Goal: Task Accomplishment & Management: Use online tool/utility

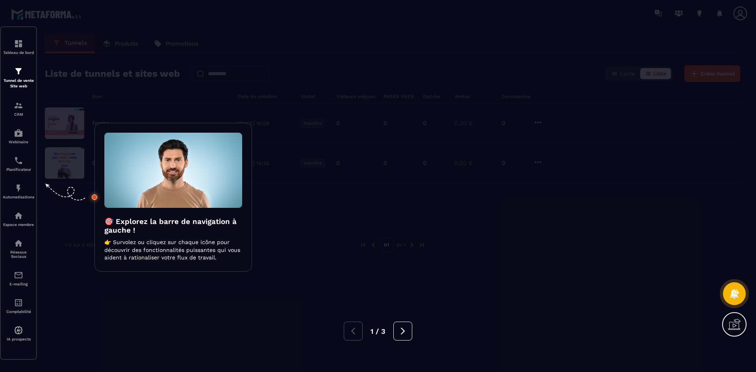
click at [261, 141] on div at bounding box center [378, 186] width 756 height 372
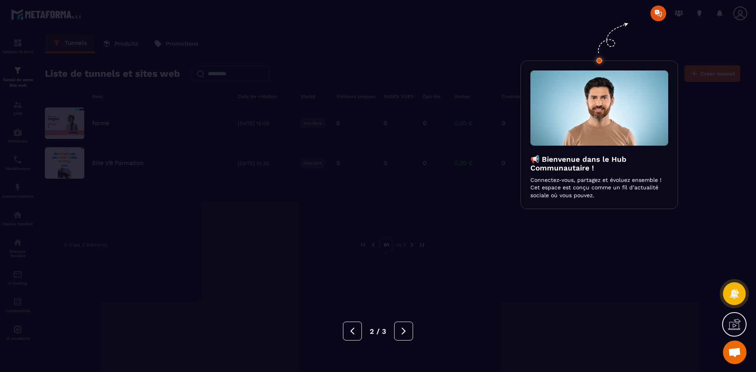
click at [274, 132] on div at bounding box center [378, 186] width 756 height 372
click at [274, 131] on div at bounding box center [378, 186] width 756 height 372
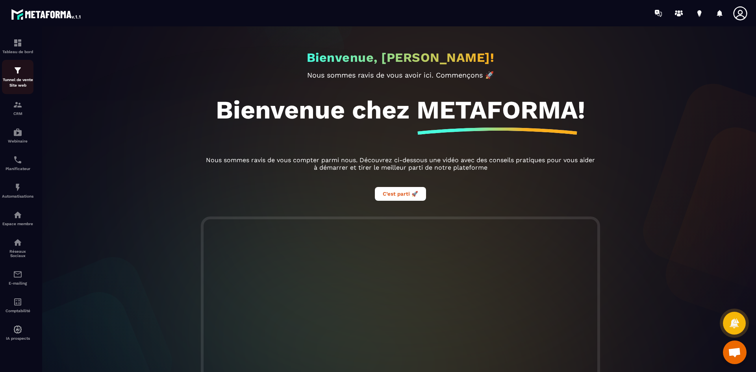
click at [17, 80] on p "Tunnel de vente Site web" at bounding box center [17, 82] width 31 height 11
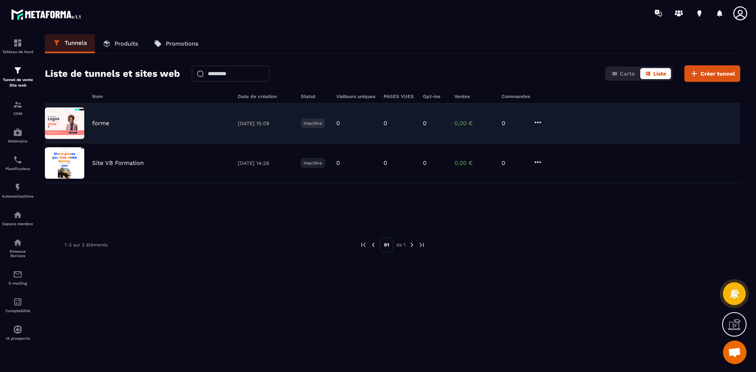
click at [535, 120] on icon at bounding box center [537, 122] width 9 height 9
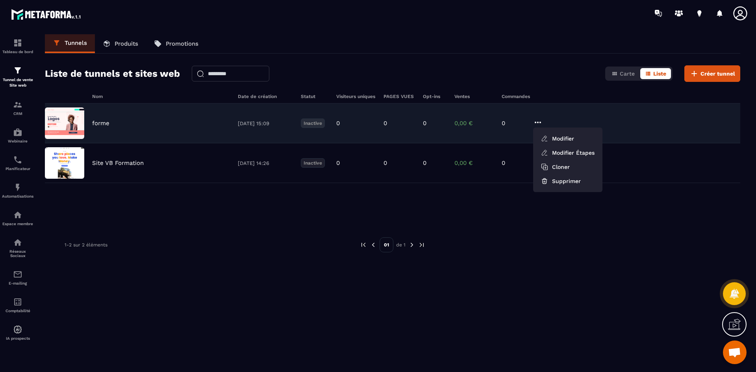
click at [476, 115] on div "forme [DATE] 15:09 Inactive 0 0 0 0,00 € 0 Modifier Modifier Étapes Cloner Supp…" at bounding box center [392, 124] width 695 height 40
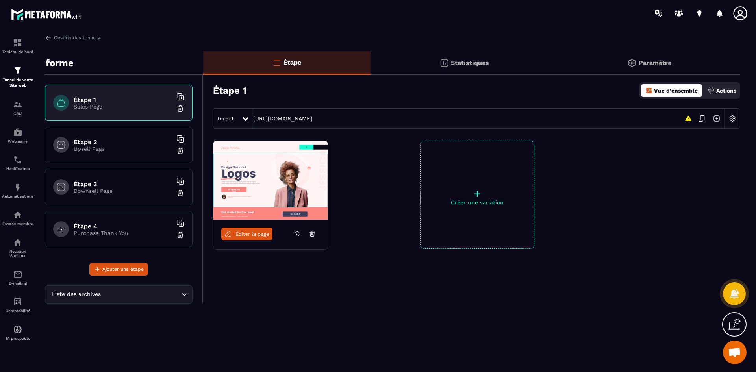
click at [103, 151] on p "Upsell Page" at bounding box center [123, 149] width 98 height 6
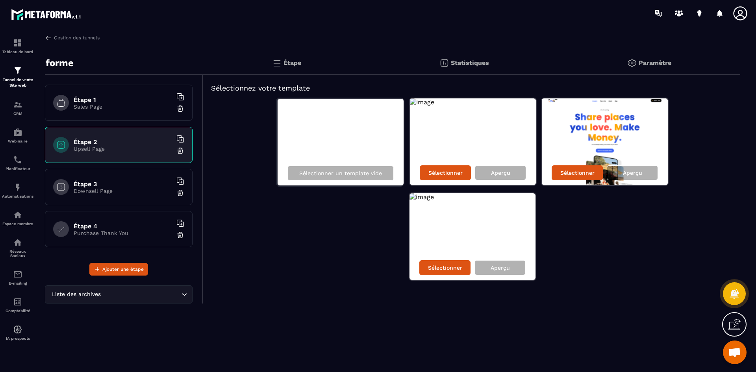
click at [108, 189] on p "Downsell Page" at bounding box center [123, 191] width 98 height 6
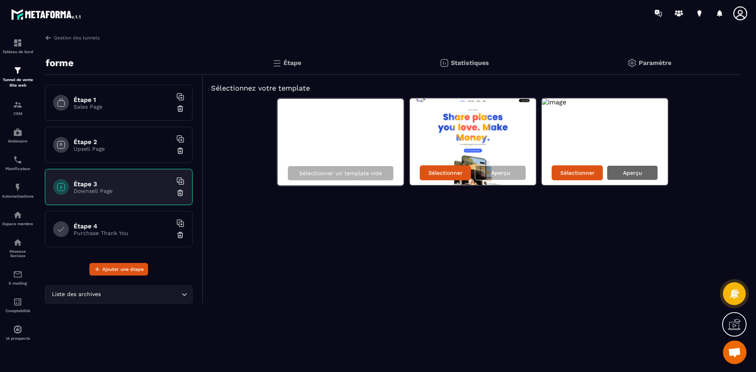
click at [653, 175] on div "Aperçu" at bounding box center [631, 172] width 51 height 15
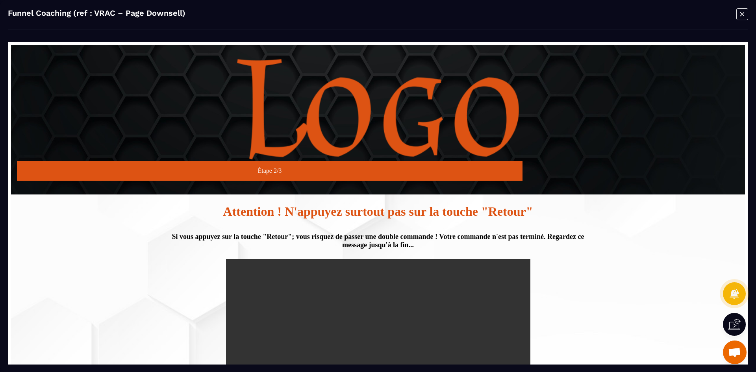
click at [747, 13] on icon "Modal window" at bounding box center [742, 14] width 12 height 12
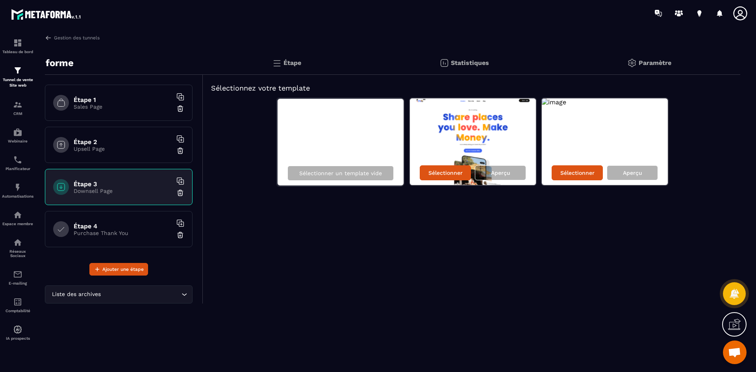
click at [112, 121] on div "Étape 1 Sales Page Étape 2 Upsell Page Étape 3 Downsell Page Étape 4 Purchase T…" at bounding box center [119, 169] width 148 height 168
click at [111, 224] on h6 "Étape 4" at bounding box center [123, 225] width 98 height 7
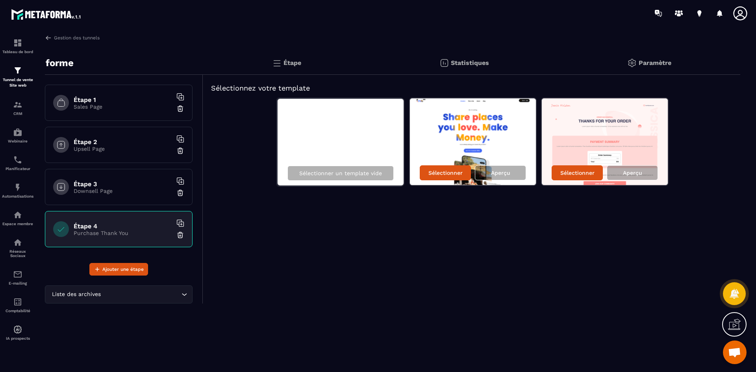
click at [112, 172] on div "Étape 3 Downsell Page" at bounding box center [119, 187] width 148 height 36
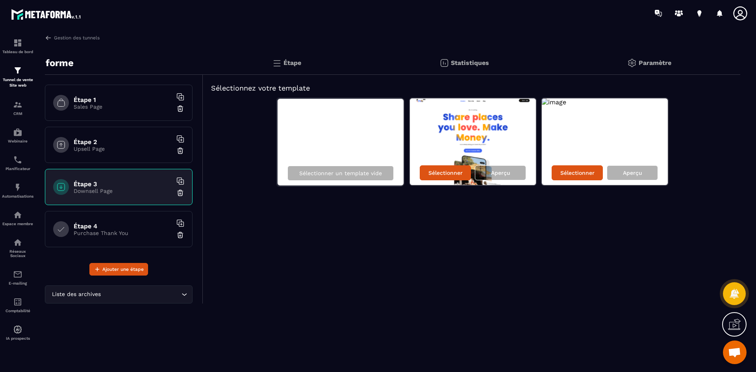
click at [99, 140] on h6 "Étape 2" at bounding box center [123, 141] width 98 height 7
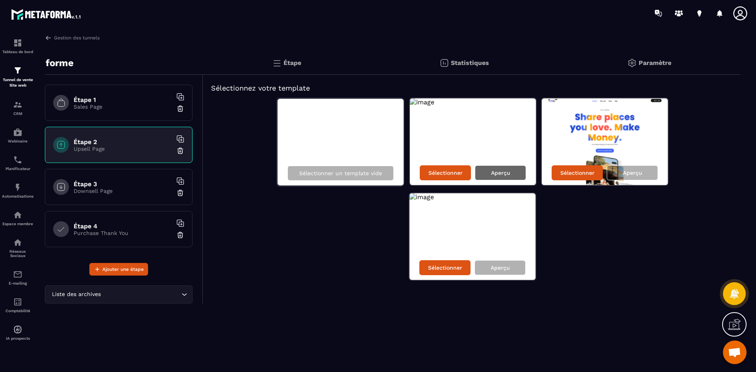
click at [493, 179] on div "Aperçu" at bounding box center [500, 172] width 51 height 15
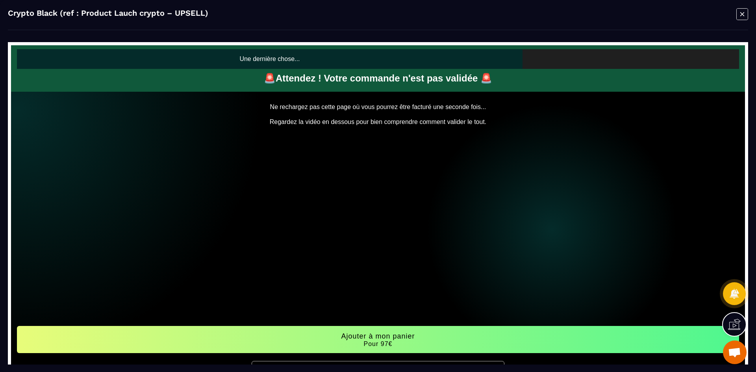
click at [743, 15] on icon "Modal window" at bounding box center [742, 14] width 4 height 4
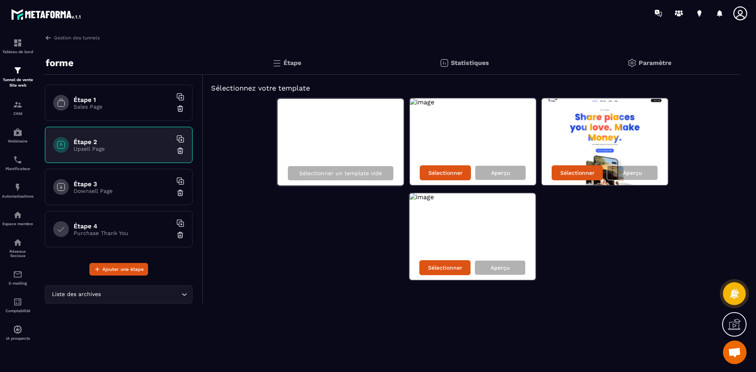
click at [124, 104] on p "Sales Page" at bounding box center [123, 107] width 98 height 6
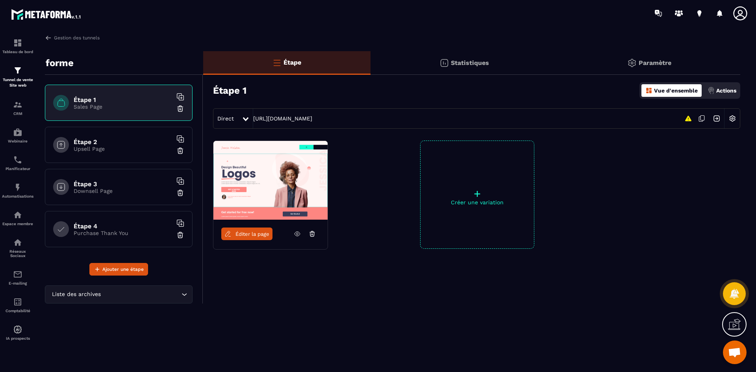
click at [301, 191] on img at bounding box center [270, 180] width 114 height 79
click at [253, 228] on link "Éditer la page" at bounding box center [246, 233] width 51 height 13
